Goal: Task Accomplishment & Management: Manage account settings

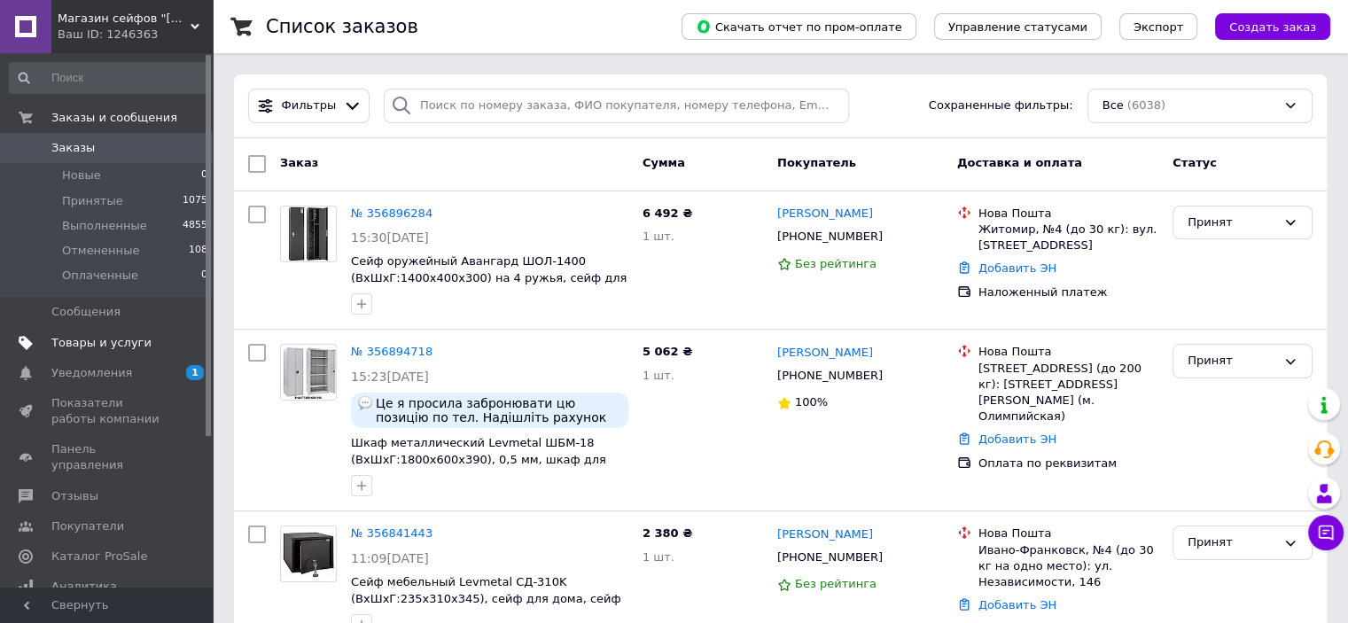
click at [156, 353] on link "Товары и услуги" at bounding box center [109, 343] width 218 height 30
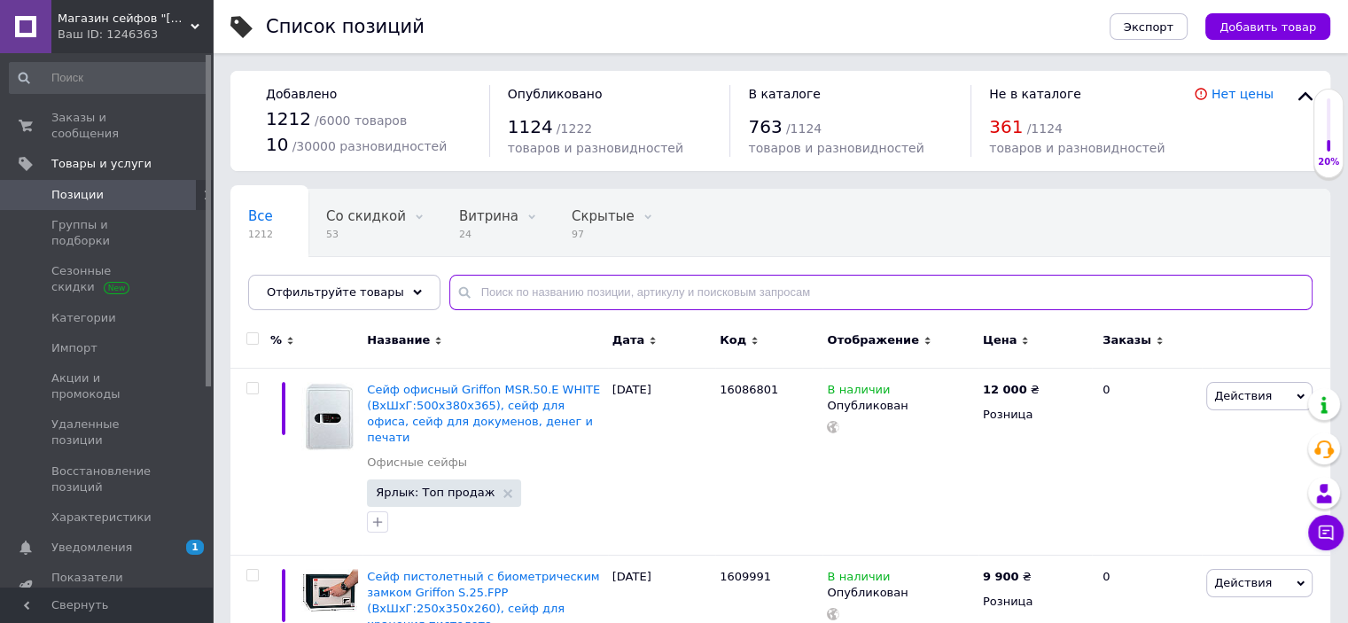
click at [532, 285] on input "text" at bounding box center [880, 292] width 863 height 35
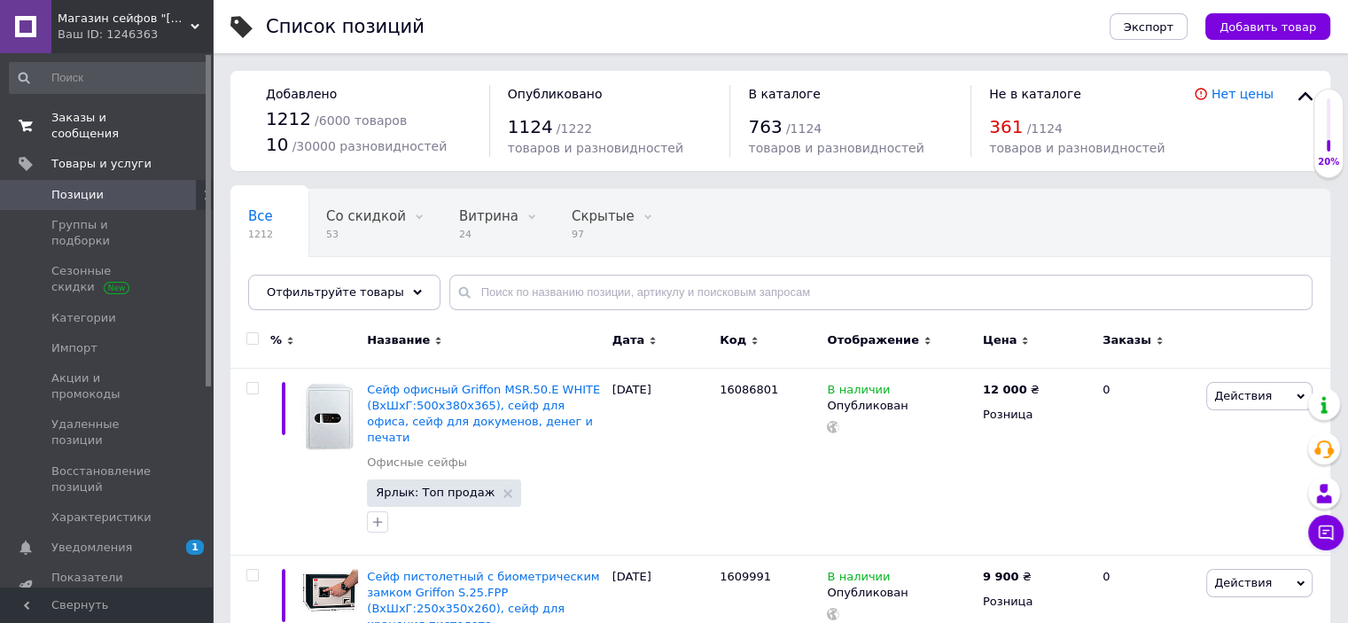
click at [124, 115] on span "Заказы и сообщения" at bounding box center [107, 126] width 113 height 32
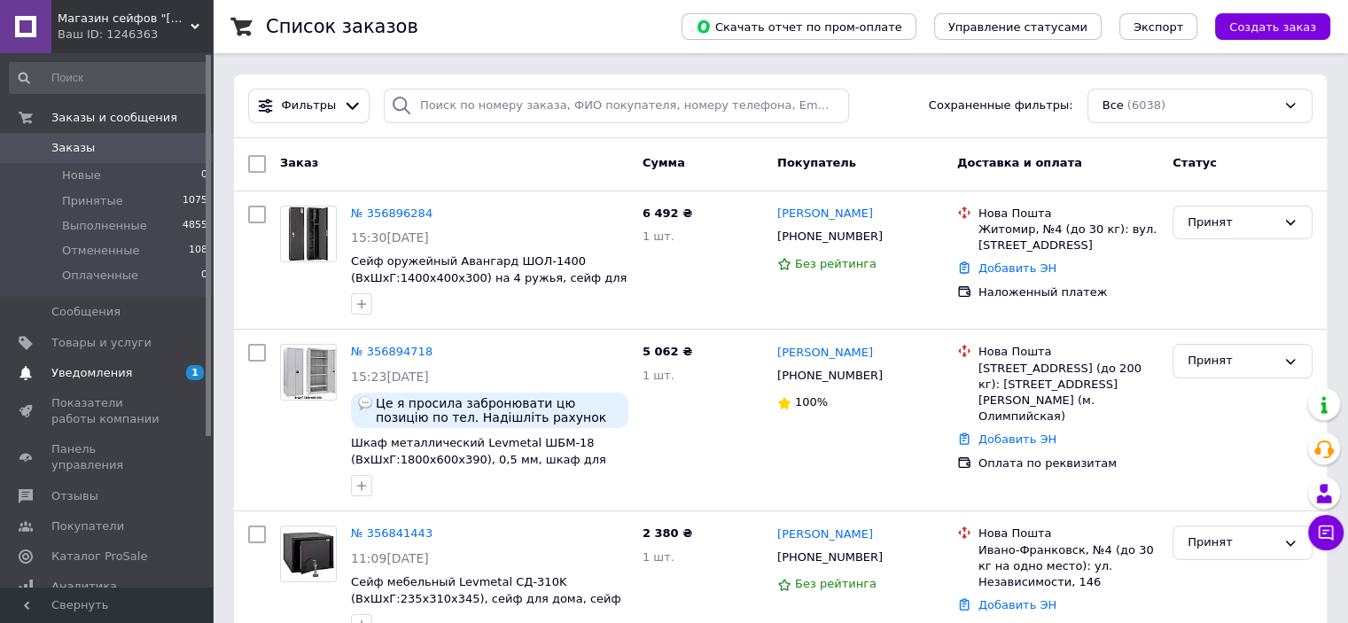
click at [147, 369] on span "Уведомления" at bounding box center [107, 373] width 113 height 16
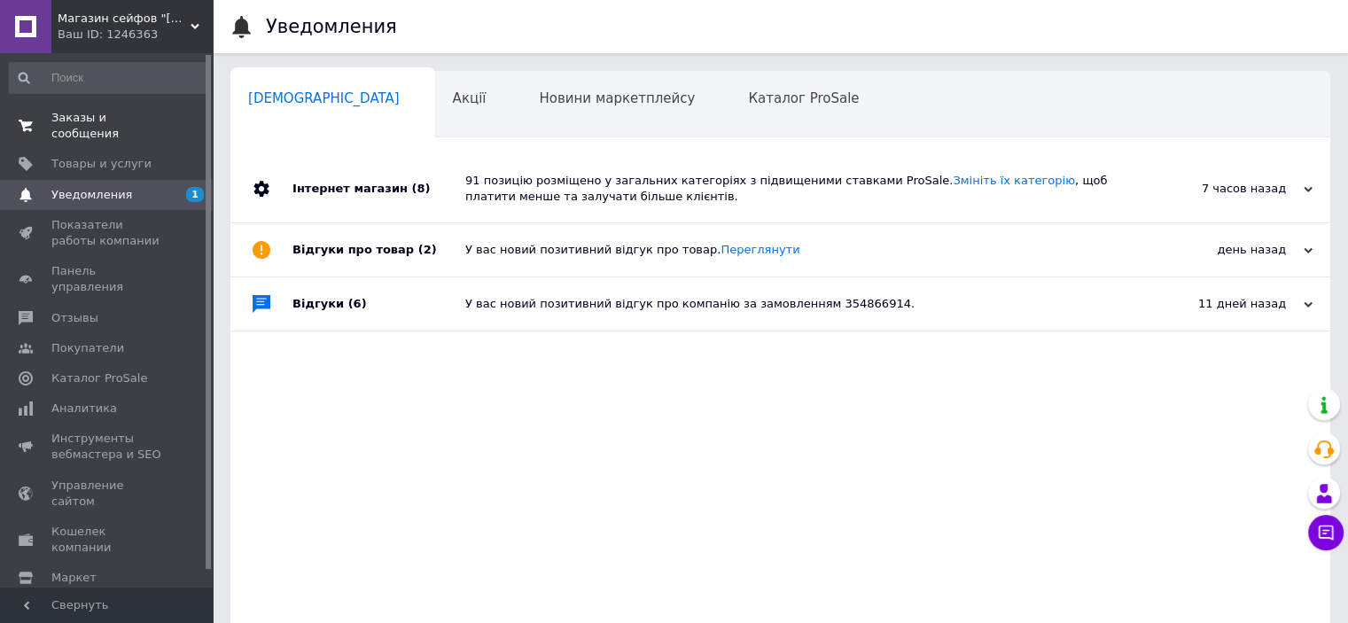
click at [146, 116] on span "Заказы и сообщения" at bounding box center [107, 126] width 113 height 32
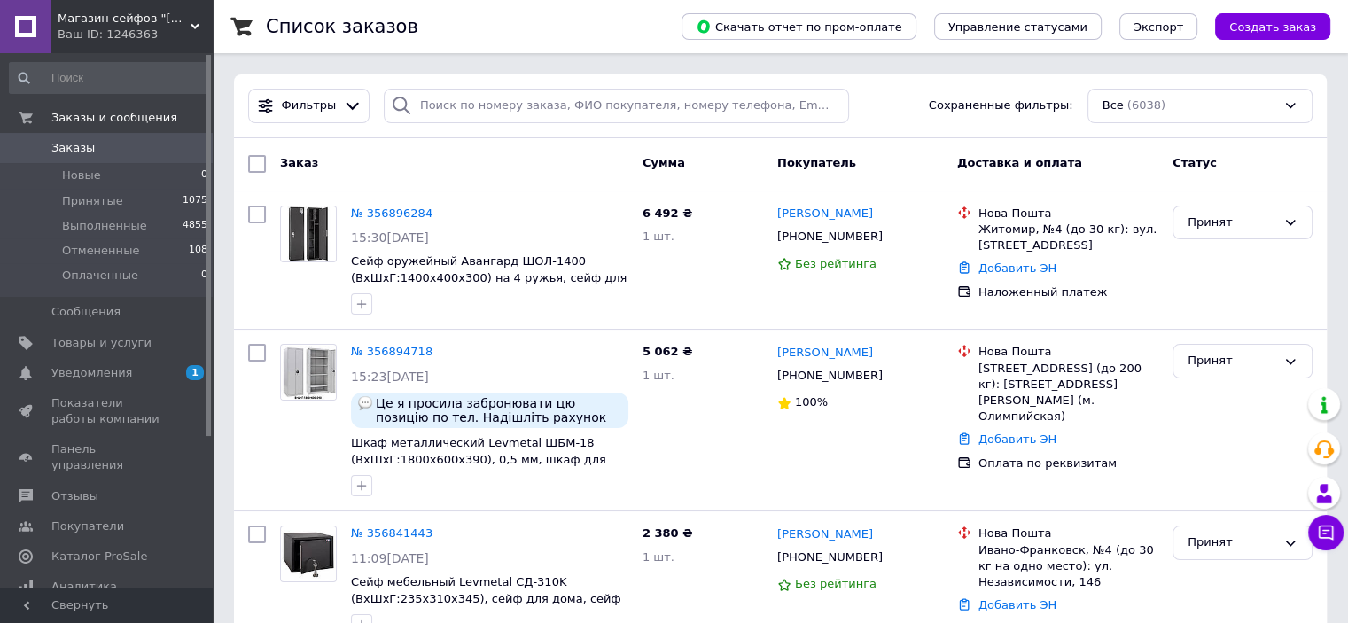
click at [539, 174] on div "Заказ" at bounding box center [454, 164] width 363 height 32
